Goal: Information Seeking & Learning: Learn about a topic

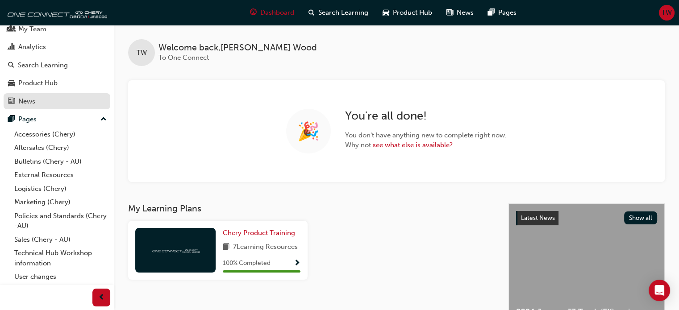
scroll to position [41, 0]
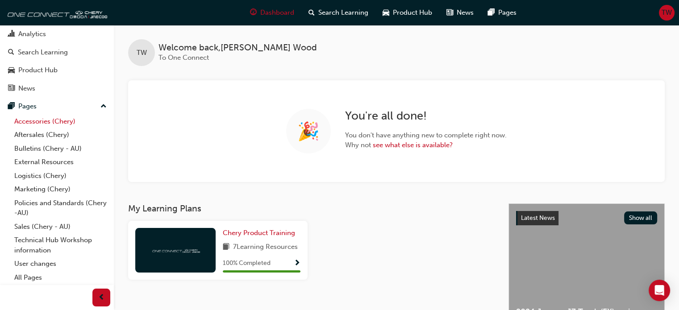
click at [54, 123] on link "Accessories (Chery)" at bounding box center [61, 122] width 100 height 14
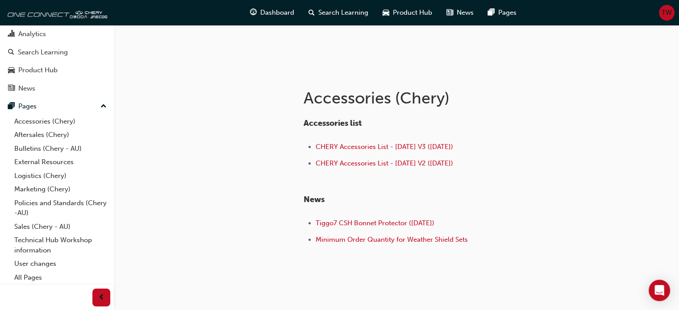
scroll to position [134, 0]
click at [47, 225] on link "Sales (Chery - AU)" at bounding box center [61, 227] width 100 height 14
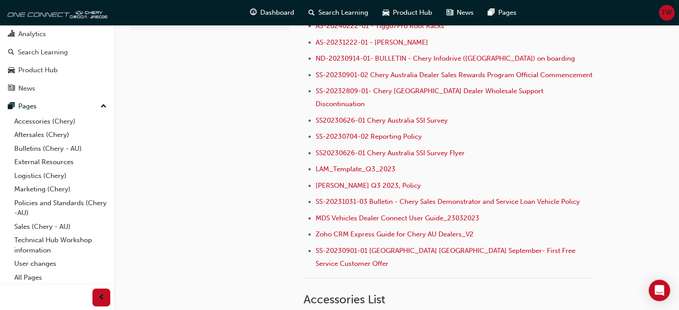
scroll to position [268, 0]
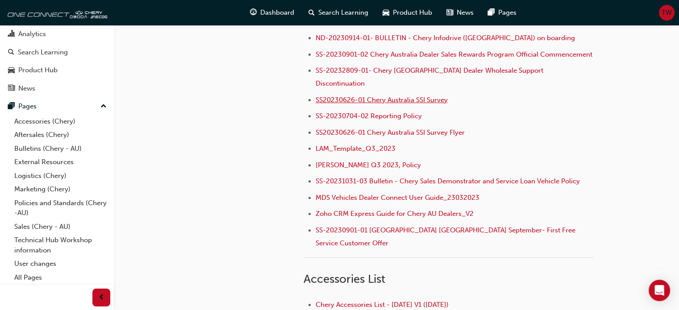
click at [448, 96] on span "SS20230626-01 Chery Australia SSI Survey" at bounding box center [382, 100] width 132 height 8
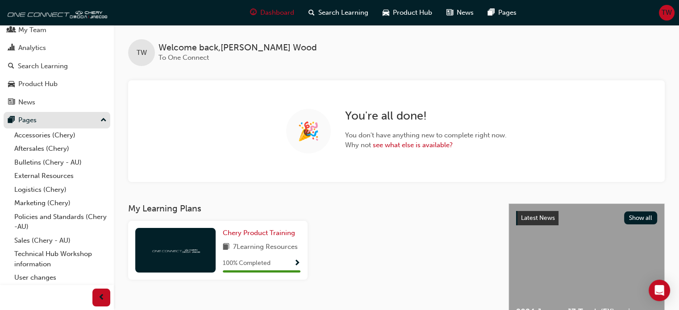
scroll to position [41, 0]
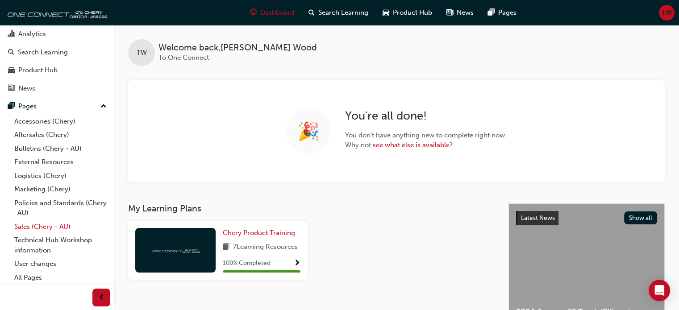
click at [80, 220] on link "Sales (Chery - AU)" at bounding box center [61, 227] width 100 height 14
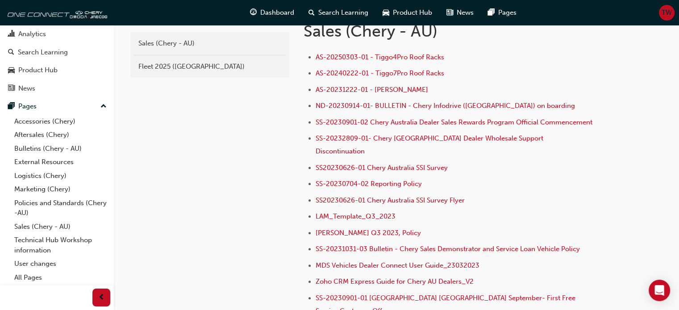
scroll to position [179, 0]
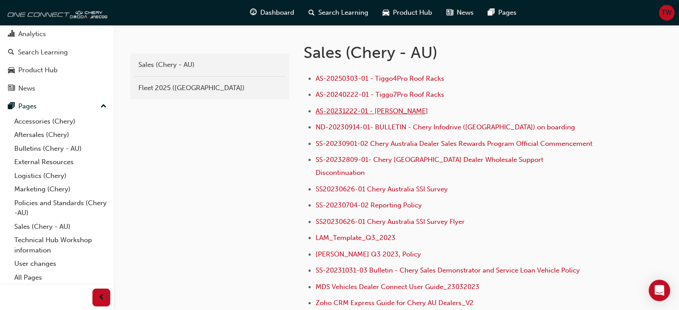
click at [360, 113] on span "AS-20231222-01 - [PERSON_NAME]" at bounding box center [372, 111] width 112 height 8
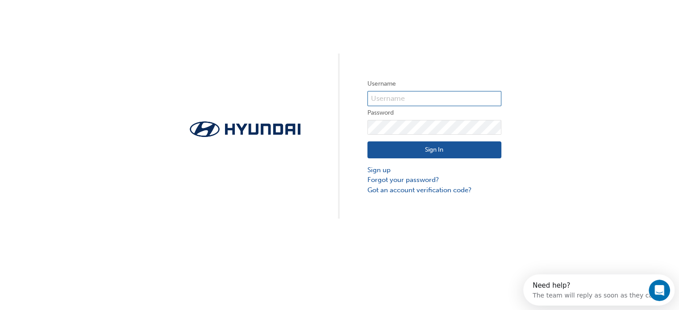
type input "31779"
click at [401, 149] on button "Sign In" at bounding box center [434, 150] width 134 height 17
